Goal: Information Seeking & Learning: Learn about a topic

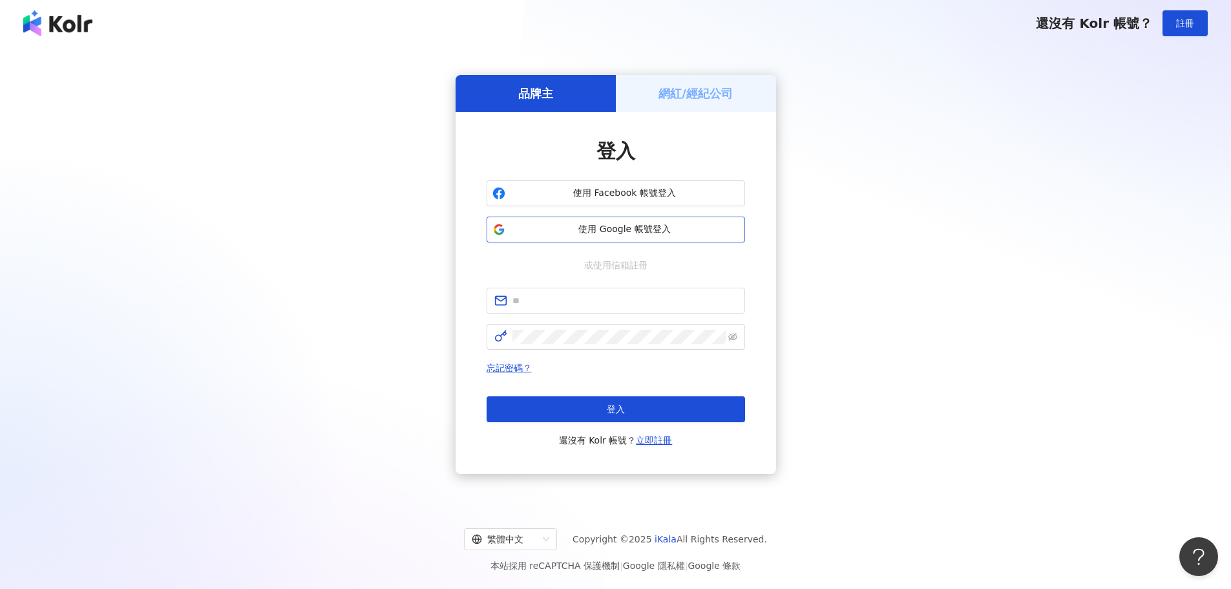
click at [665, 220] on button "使用 Google 帳號登入" at bounding box center [616, 230] width 259 height 26
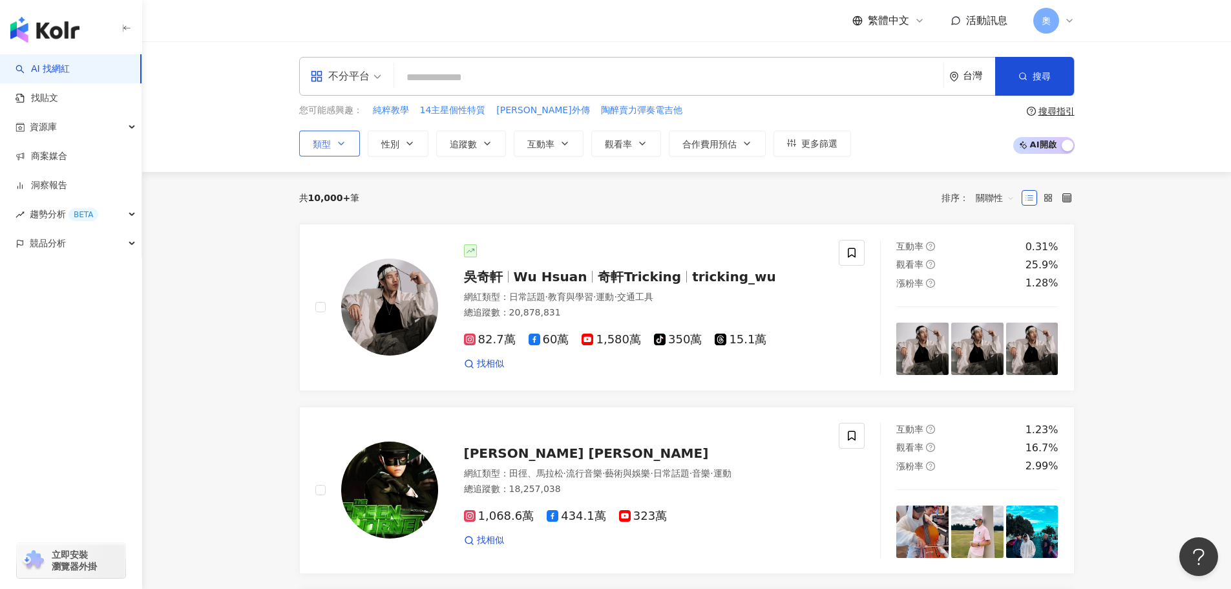
click at [326, 148] on span "類型" at bounding box center [322, 144] width 18 height 10
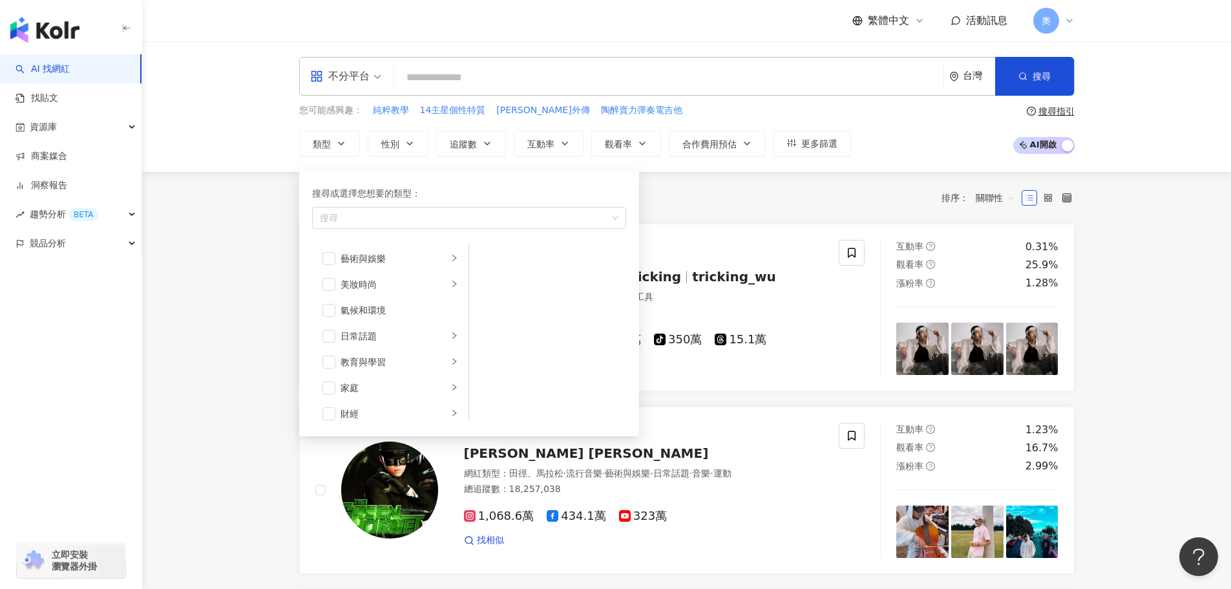
click at [427, 67] on input "search" at bounding box center [669, 77] width 539 height 25
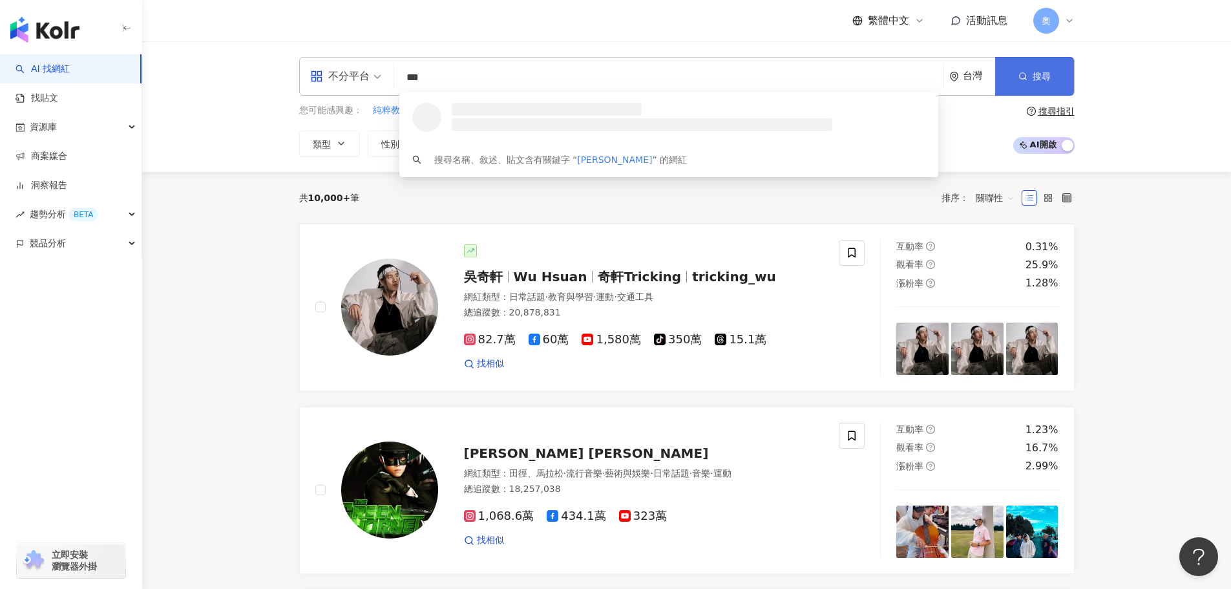
type input "***"
click at [1052, 85] on button "搜尋" at bounding box center [1035, 76] width 79 height 39
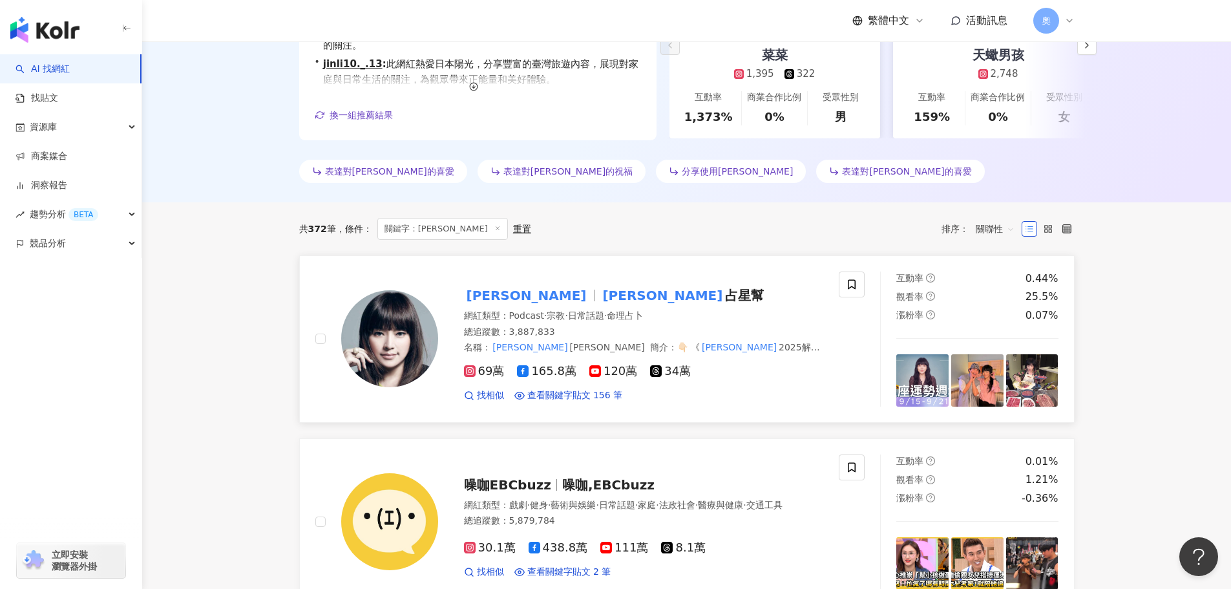
scroll to position [323, 0]
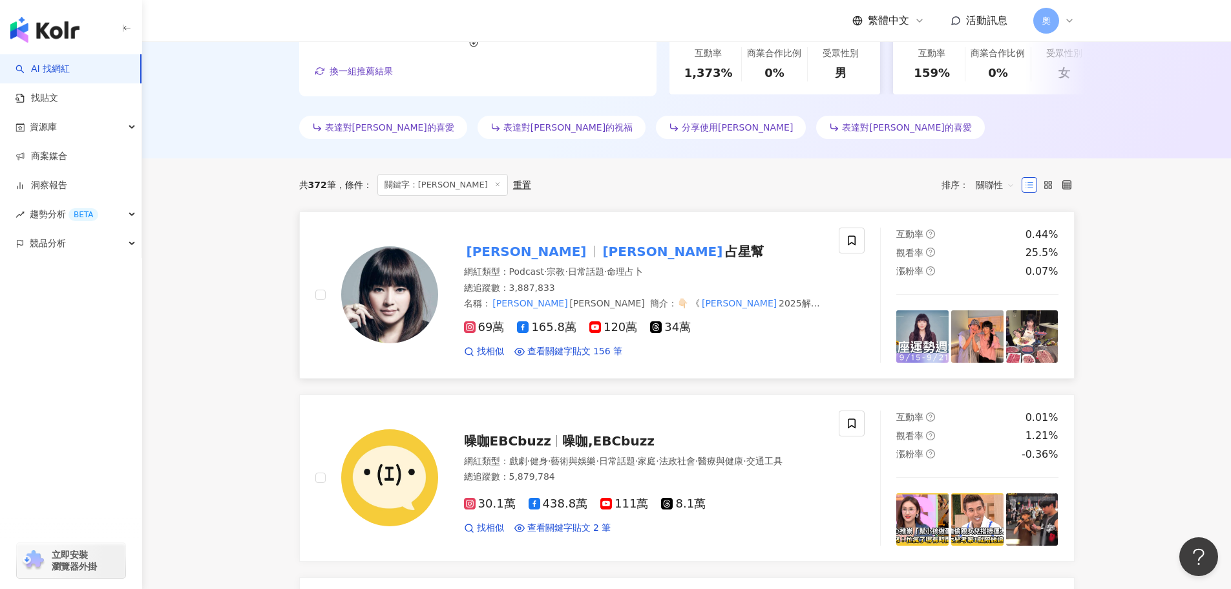
click at [406, 292] on img at bounding box center [389, 294] width 97 height 97
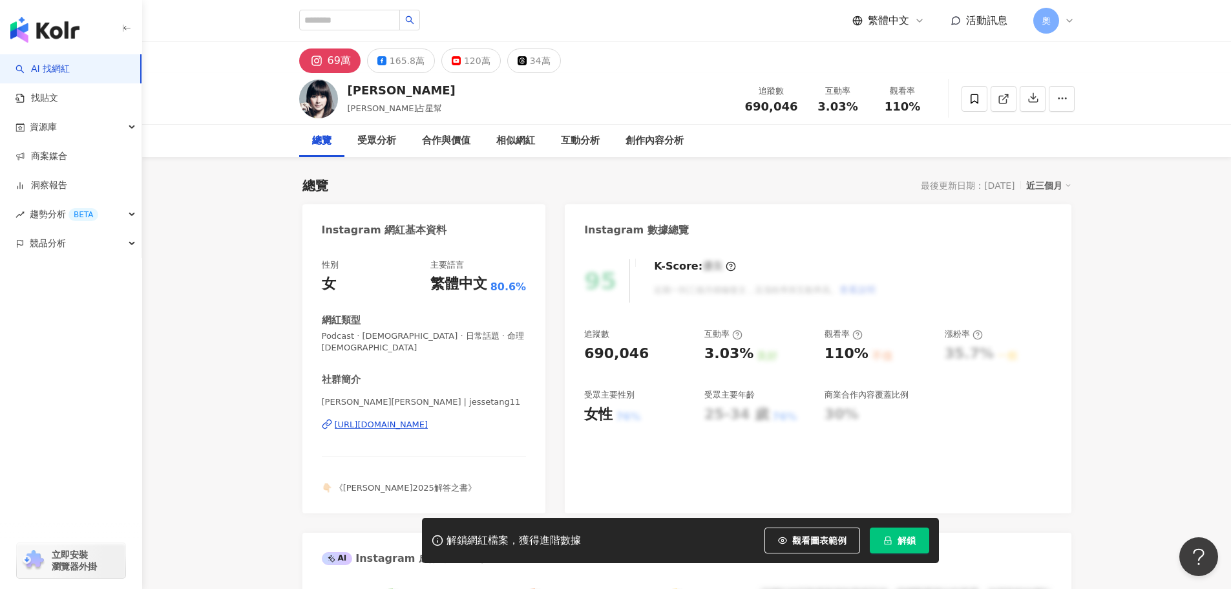
click at [897, 543] on button "解鎖" at bounding box center [899, 541] width 59 height 26
click at [968, 288] on div "95 K-Score : 優良 近期一到三個月積極發文，且漲粉率與互動率高。 查看說明" at bounding box center [817, 280] width 467 height 43
click at [397, 57] on div "165.8萬" at bounding box center [407, 61] width 35 height 18
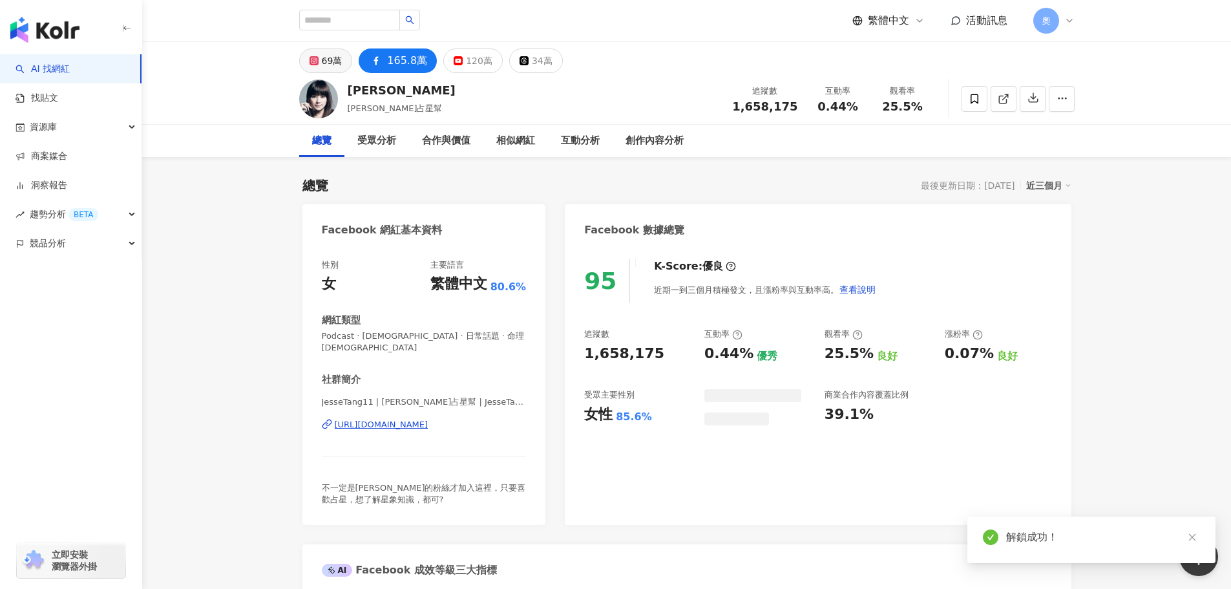
click at [341, 65] on button "69萬" at bounding box center [326, 60] width 54 height 25
click at [456, 64] on icon at bounding box center [458, 60] width 9 height 9
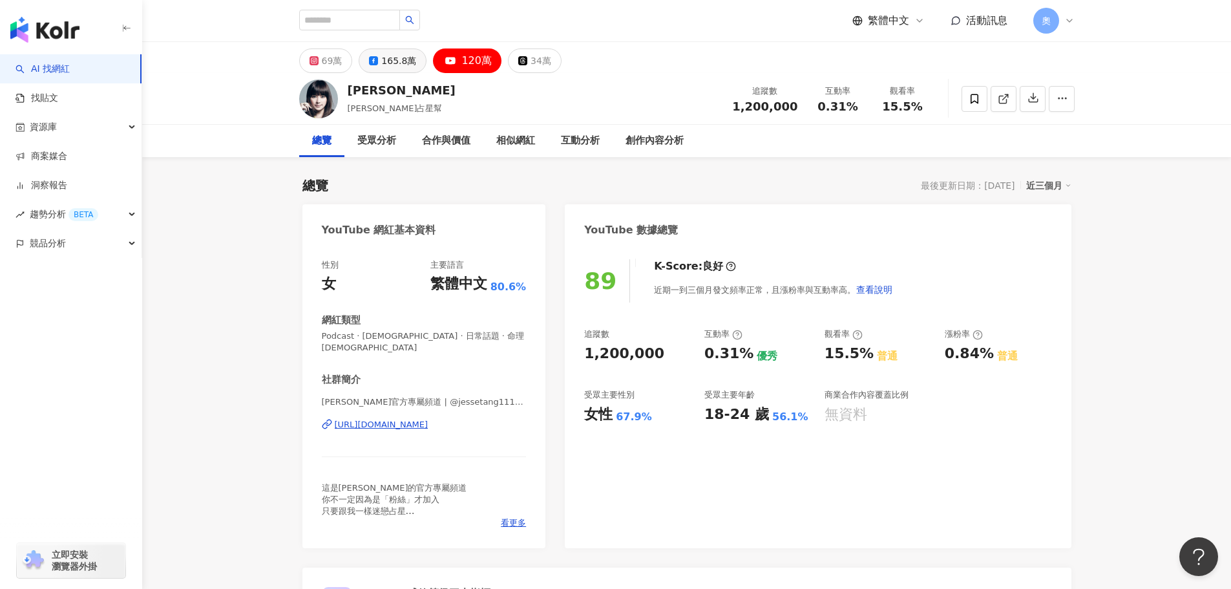
click at [411, 65] on div "165.8萬" at bounding box center [398, 61] width 35 height 18
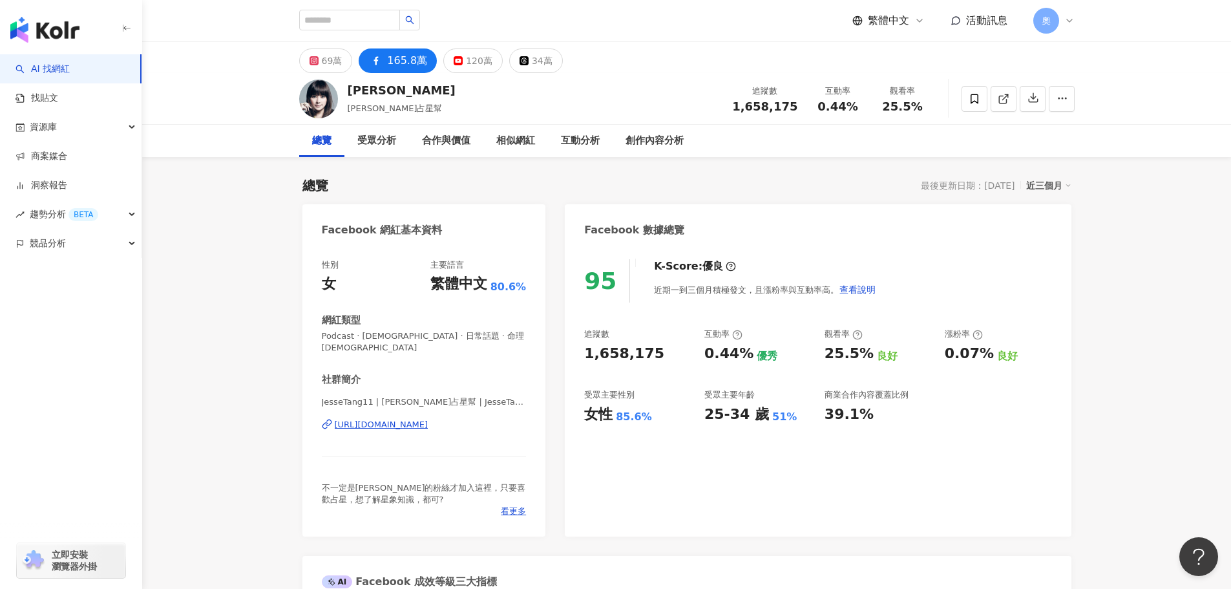
click at [429, 419] on div "[URL][DOMAIN_NAME]" at bounding box center [382, 425] width 94 height 12
click at [436, 140] on div "合作與價值" at bounding box center [446, 141] width 48 height 16
click at [373, 133] on div "受眾分析" at bounding box center [376, 141] width 39 height 16
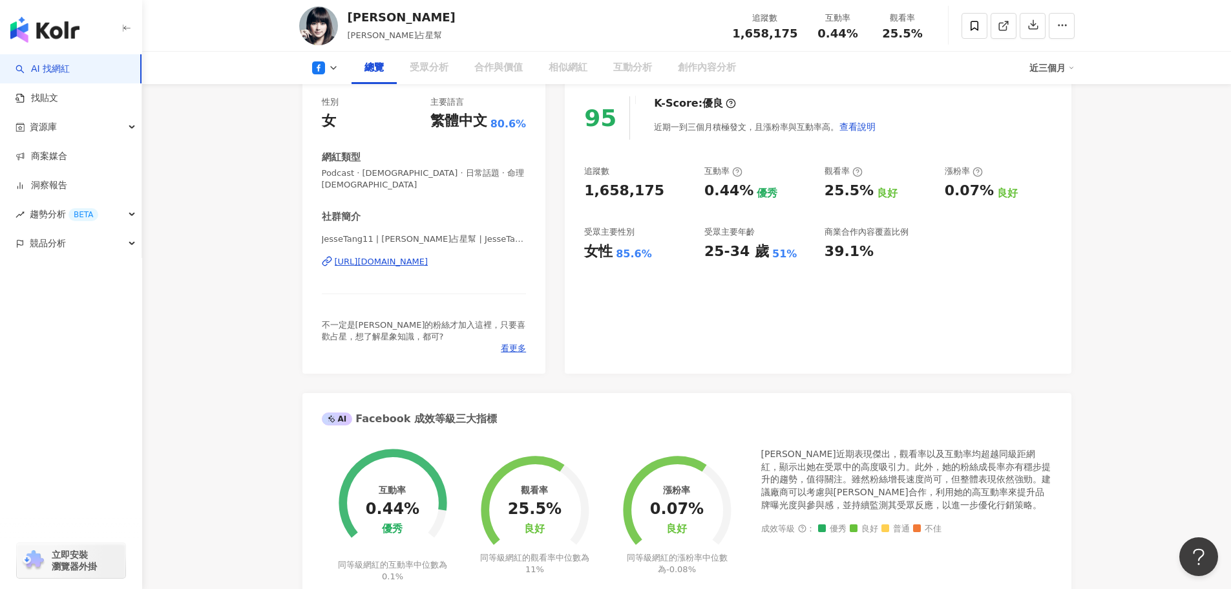
scroll to position [104, 0]
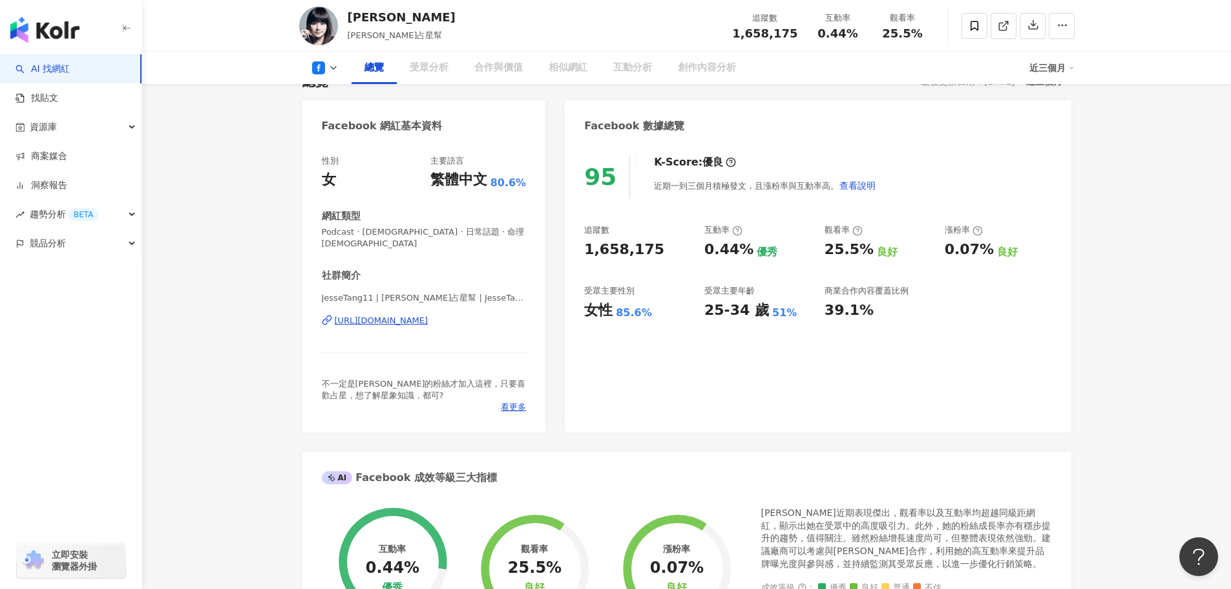
click at [334, 69] on polyline at bounding box center [333, 68] width 5 height 3
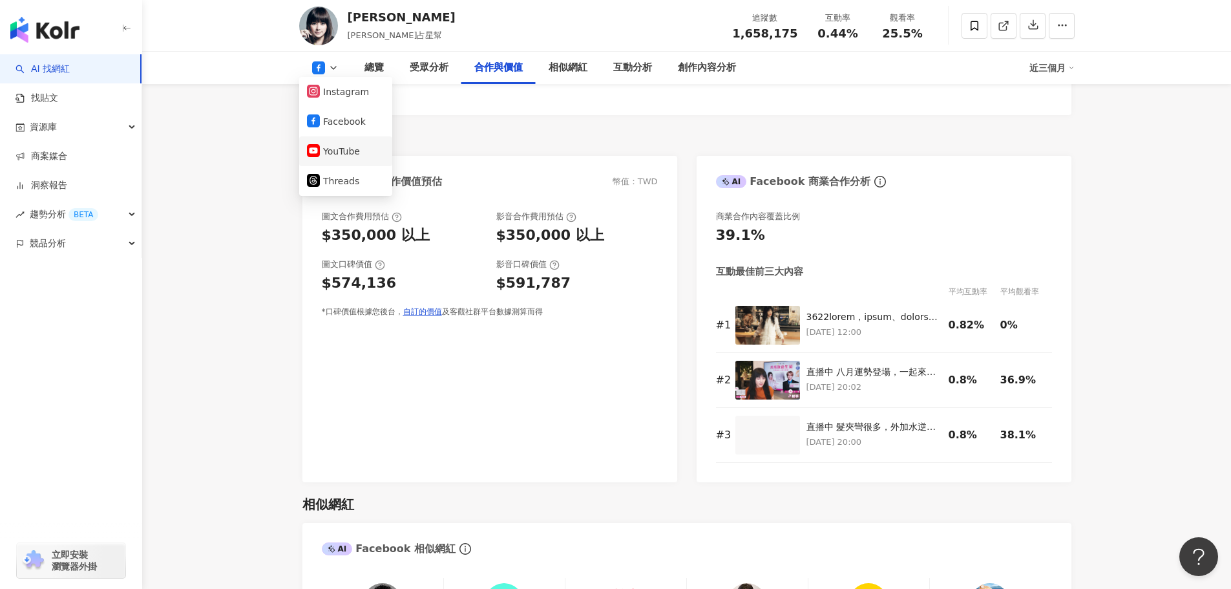
click at [333, 147] on button "YouTube" at bounding box center [346, 151] width 78 height 18
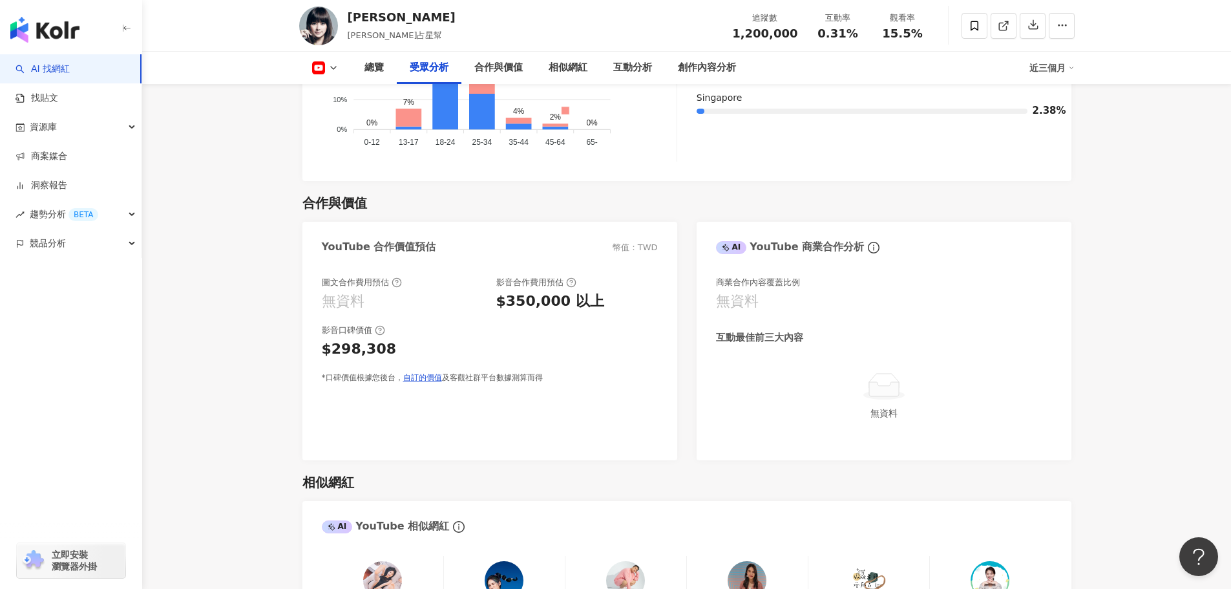
scroll to position [1493, 0]
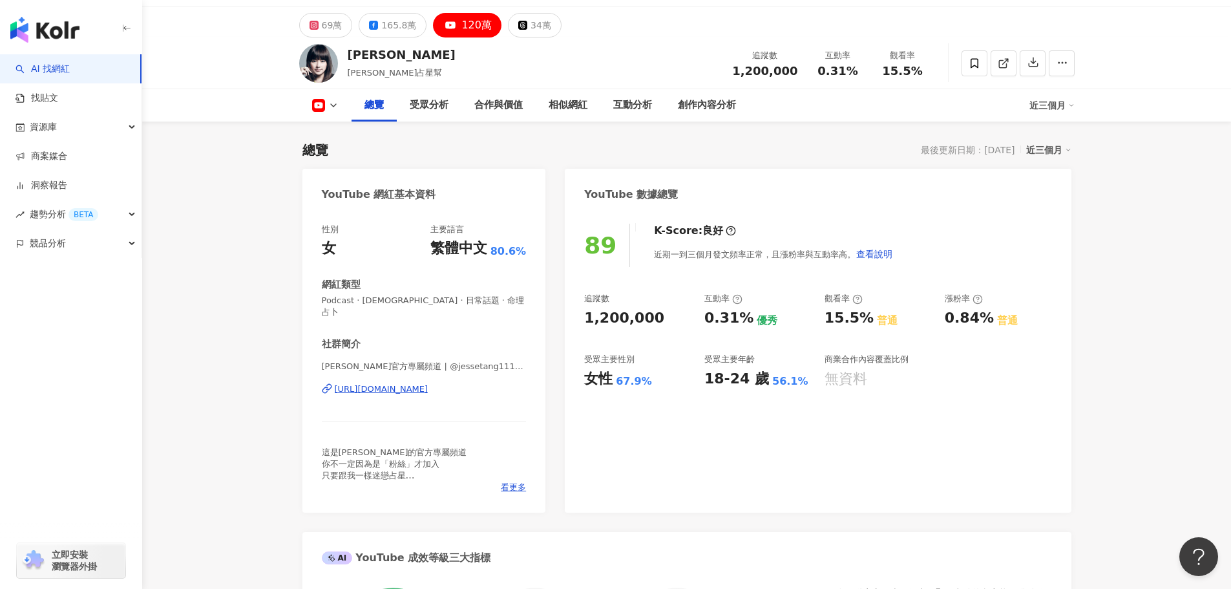
scroll to position [65, 0]
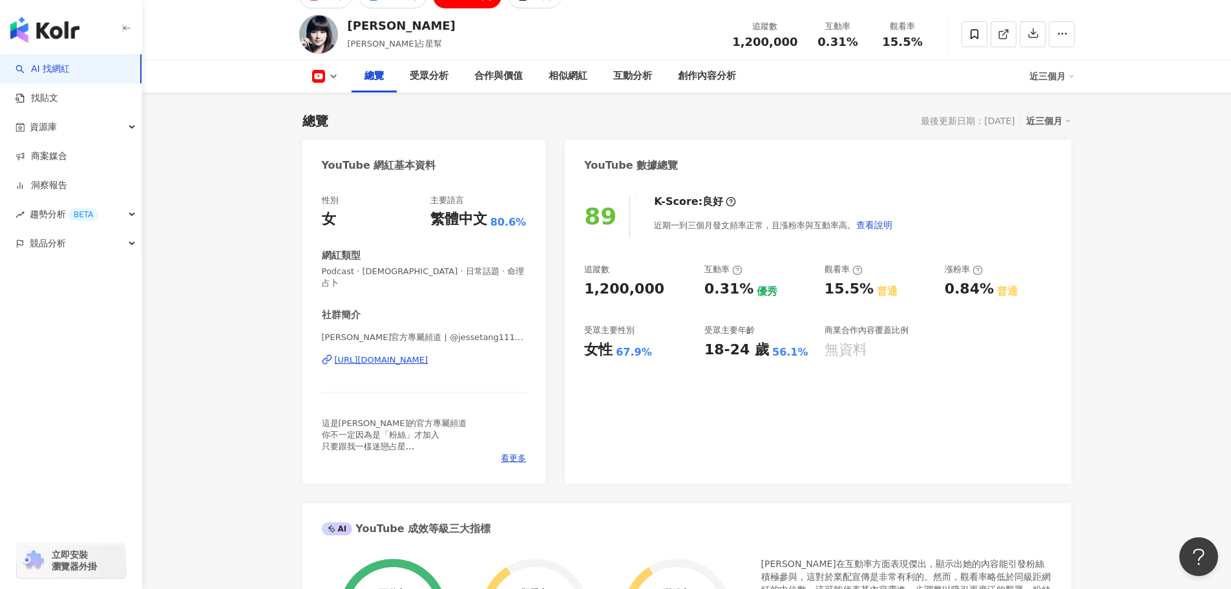
click at [417, 354] on div "[URL][DOMAIN_NAME]" at bounding box center [382, 360] width 94 height 12
click at [330, 78] on icon at bounding box center [333, 76] width 10 height 10
click at [350, 127] on button "Facebook" at bounding box center [346, 130] width 78 height 18
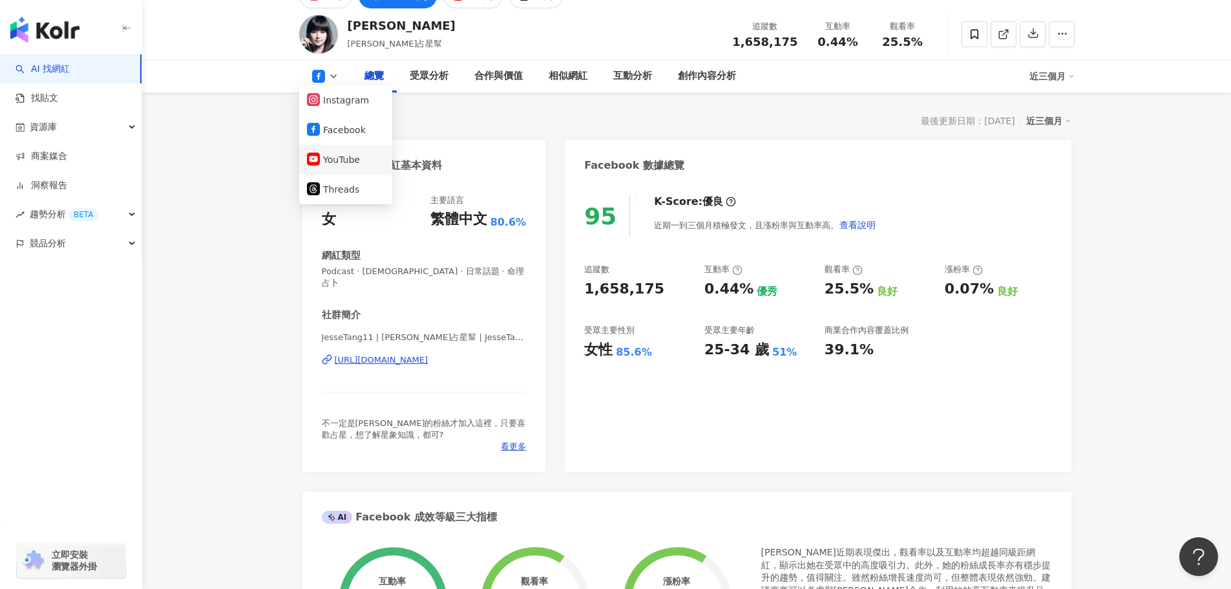
click at [350, 162] on button "YouTube" at bounding box center [346, 160] width 78 height 18
click at [351, 160] on div "Facebook 網紅基本資料" at bounding box center [382, 165] width 121 height 14
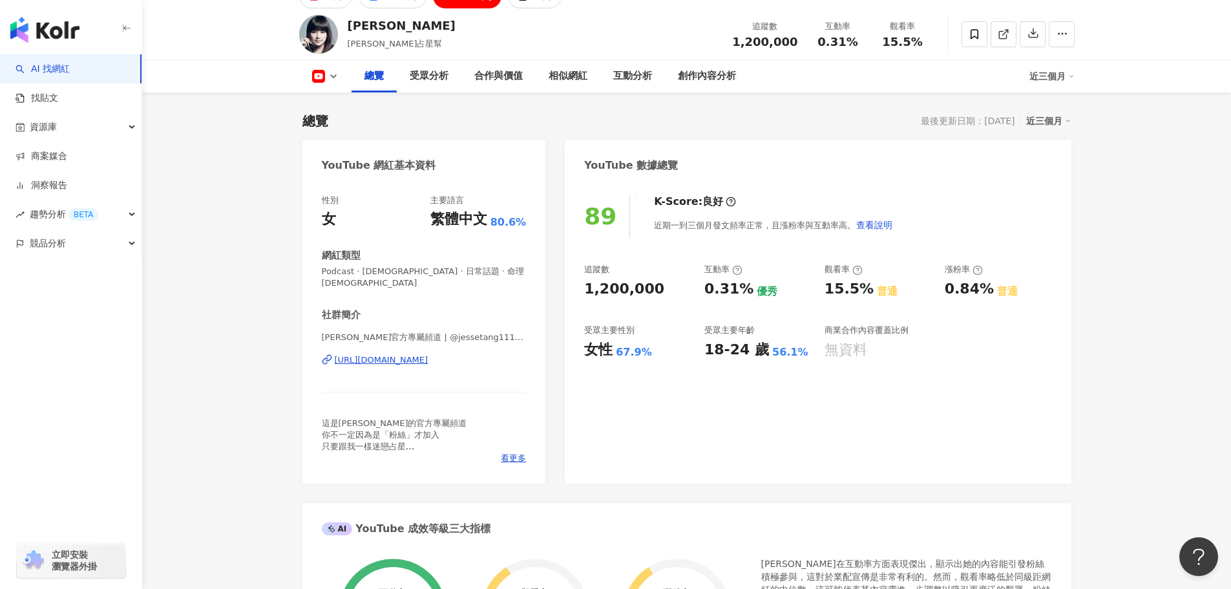
click at [1069, 289] on div "89 K-Score : 良好 近期一到三個月發文頻率正常，且漲粉率與互動率高。 查看說明 追蹤數 1,200,000 互動率 0.31% 優秀 觀看率 15…" at bounding box center [818, 333] width 506 height 302
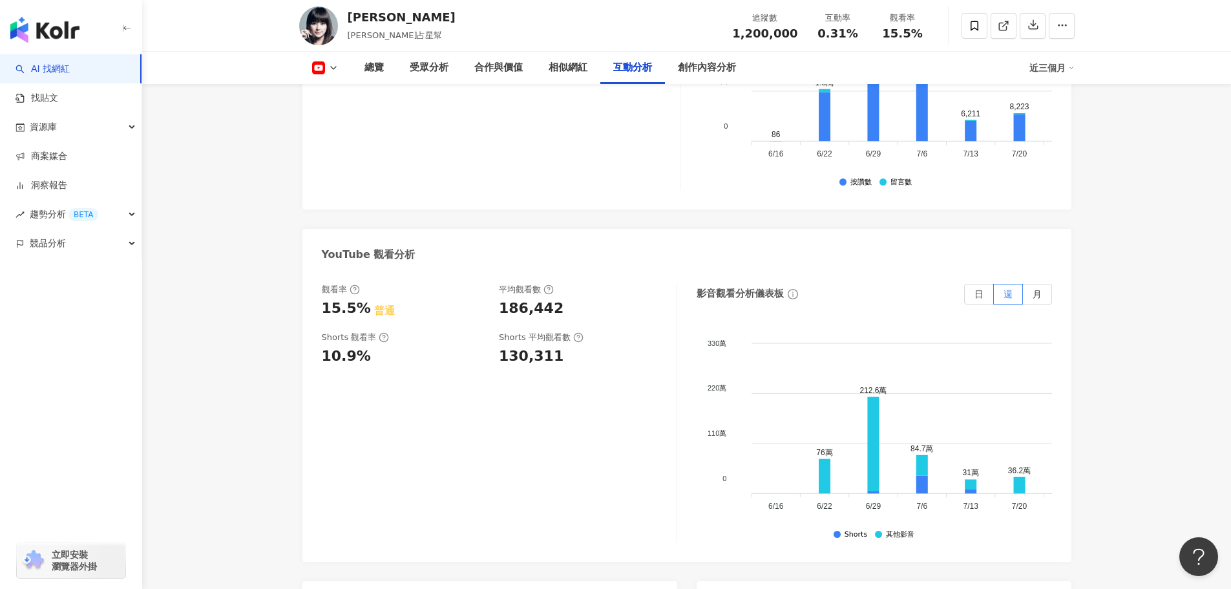
scroll to position [2327, 0]
click at [328, 67] on icon at bounding box center [333, 68] width 10 height 10
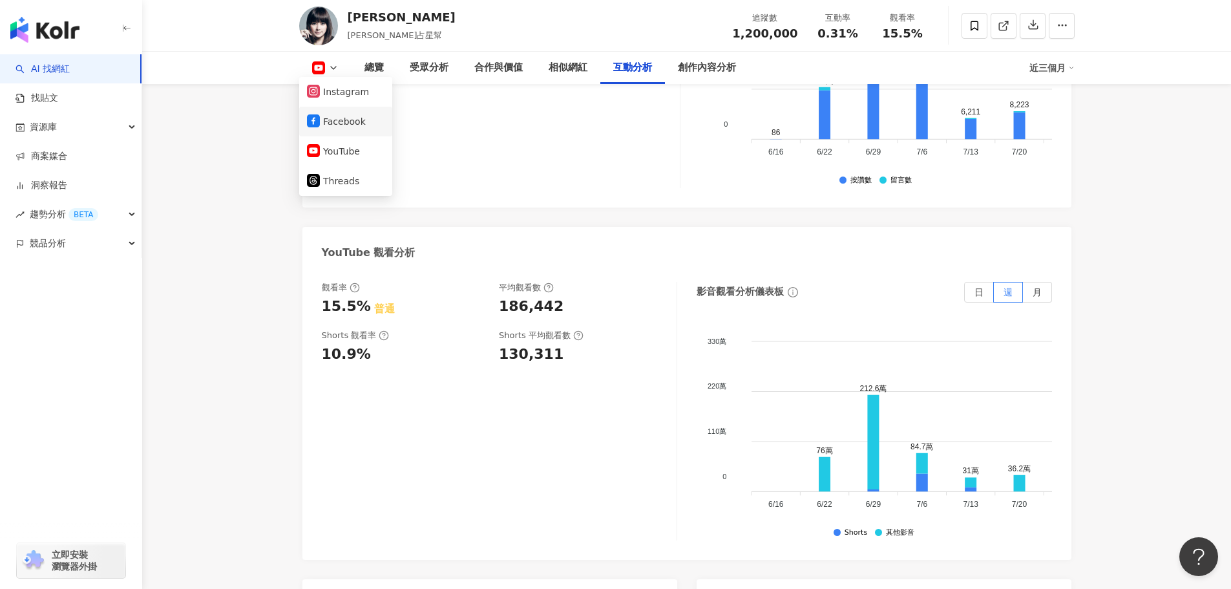
click at [324, 133] on li "Facebook" at bounding box center [345, 122] width 93 height 30
click at [334, 70] on icon at bounding box center [333, 68] width 10 height 10
click at [333, 120] on button "Facebook" at bounding box center [346, 121] width 78 height 18
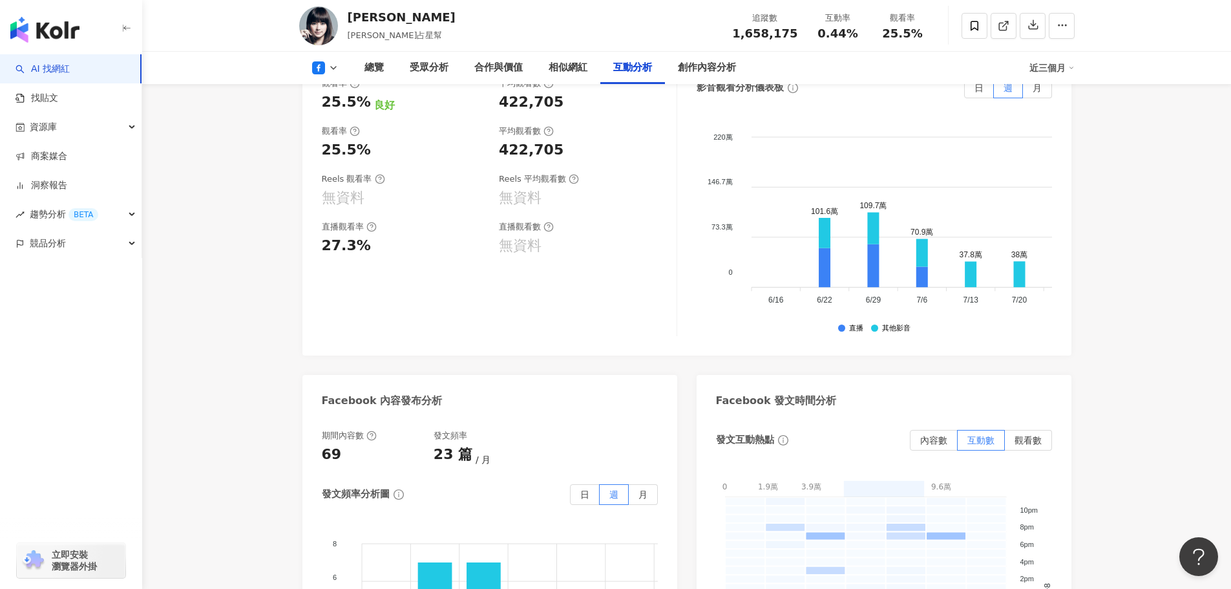
scroll to position [2588, 0]
